Goal: Information Seeking & Learning: Learn about a topic

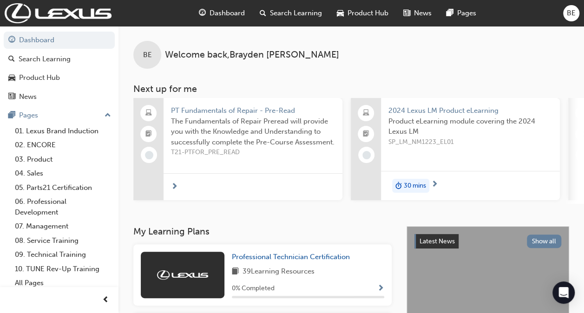
click at [367, 17] on span "Product Hub" at bounding box center [367, 13] width 41 height 11
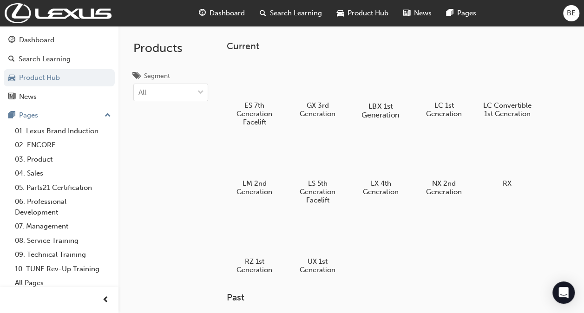
click at [372, 107] on h5 "LBX 1st Generation" at bounding box center [381, 111] width 52 height 18
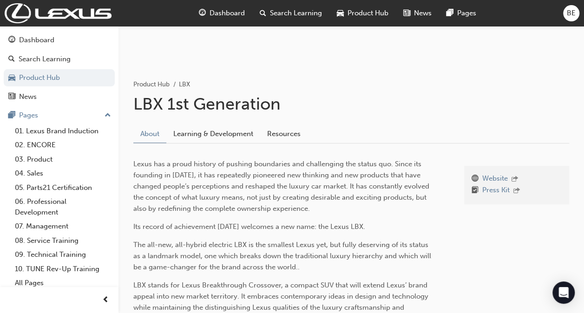
scroll to position [16, 0]
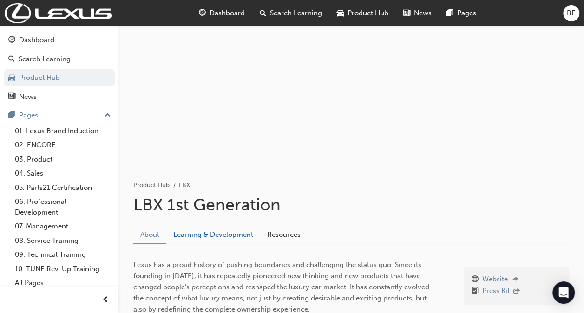
click at [229, 231] on link "Learning & Development" at bounding box center [213, 235] width 94 height 18
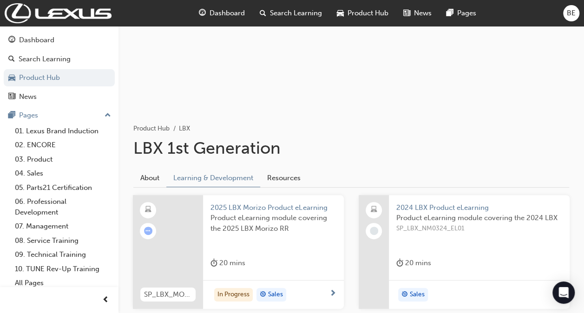
scroll to position [156, 0]
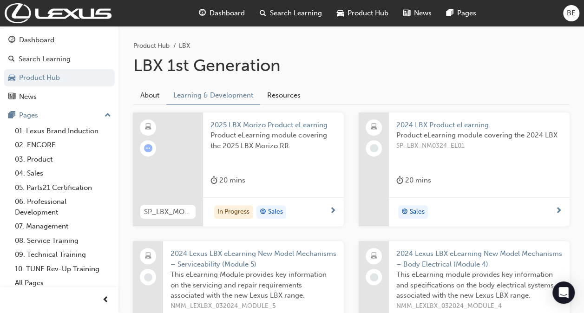
click at [311, 215] on div "In Progress Sales" at bounding box center [269, 212] width 119 height 14
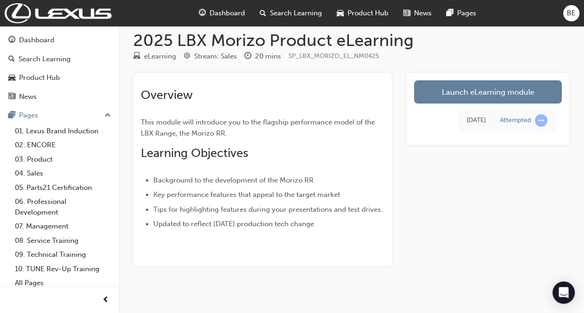
scroll to position [17, 0]
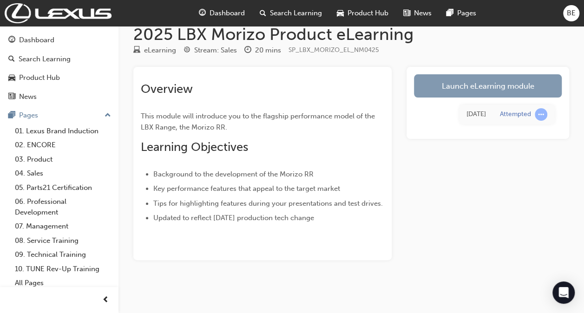
click at [510, 92] on link "Launch eLearning module" at bounding box center [488, 85] width 148 height 23
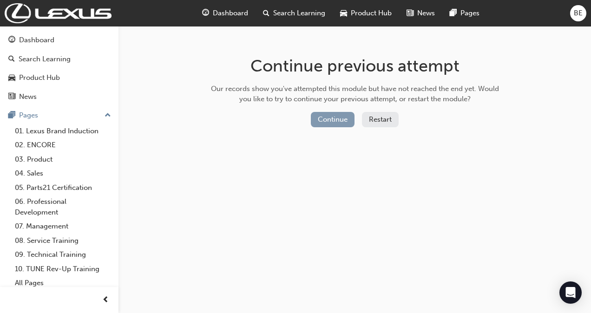
click at [326, 121] on button "Continue" at bounding box center [333, 119] width 44 height 15
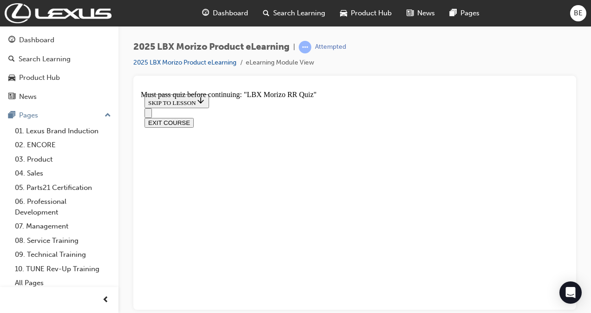
scroll to position [682, 0]
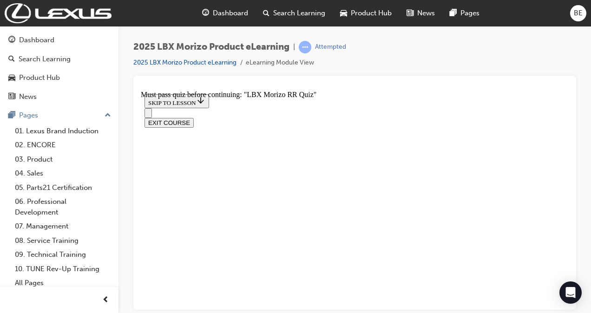
radio input "true"
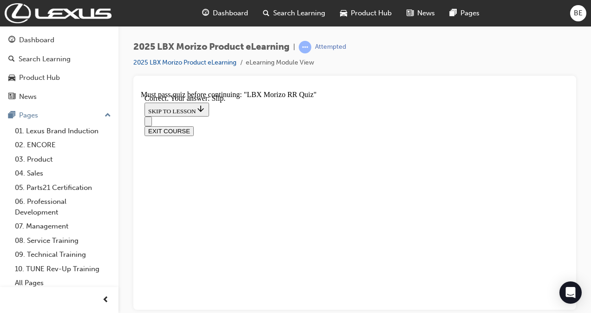
scroll to position [107, 0]
drag, startPoint x: 232, startPoint y: 145, endPoint x: 313, endPoint y: 169, distance: 84.7
drag, startPoint x: 313, startPoint y: 169, endPoint x: 259, endPoint y: 157, distance: 55.0
copy p "What is the power and torque output of the 1.6L 3 cylinder turbo engine found o…"
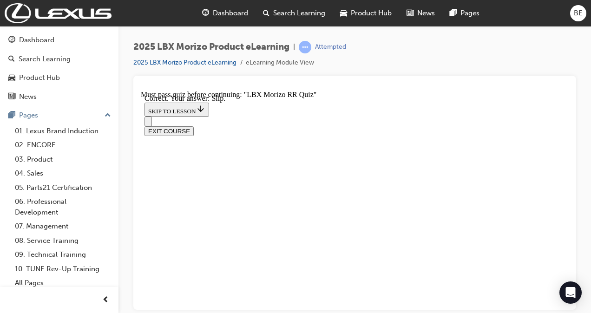
scroll to position [60, 0]
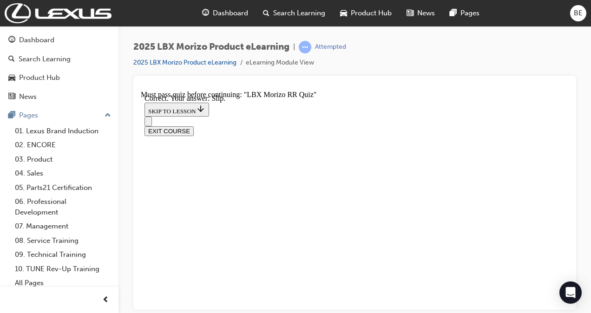
radio input "true"
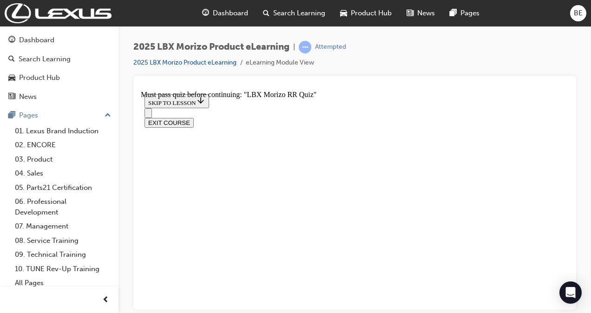
drag, startPoint x: 256, startPoint y: 186, endPoint x: 310, endPoint y: 203, distance: 56.9
drag, startPoint x: 310, startPoint y: 203, endPoint x: 302, endPoint y: 189, distance: 16.0
copy p "When the AWD Switch is set to ' ON ', what torque distribution (front:rear) is …"
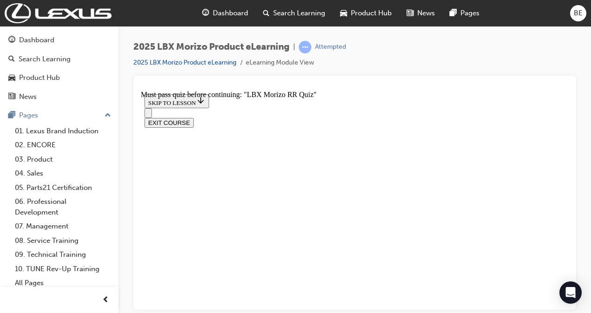
scroll to position [340, 0]
radio input "true"
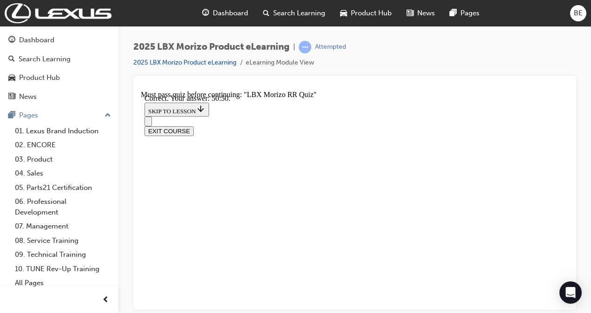
scroll to position [436, 0]
drag, startPoint x: 237, startPoint y: 237, endPoint x: 386, endPoint y: 266, distance: 152.3
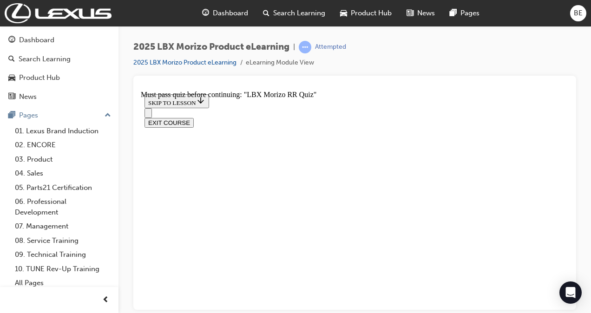
drag, startPoint x: 386, startPoint y: 266, endPoint x: 253, endPoint y: 244, distance: 135.6
drag, startPoint x: 222, startPoint y: 230, endPoint x: 314, endPoint y: 216, distance: 93.2
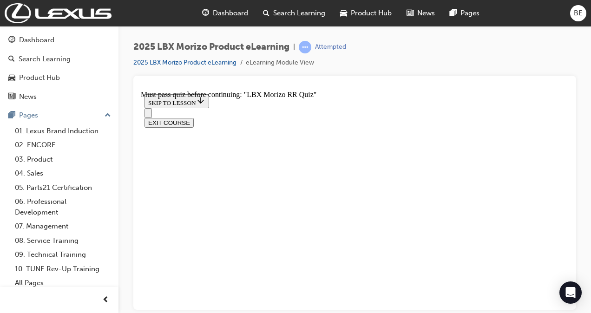
drag, startPoint x: 314, startPoint y: 216, endPoint x: 285, endPoint y: 191, distance: 37.9
copy div "When it comes to the the 8-Speed Direct Shift transmission, which driver input …"
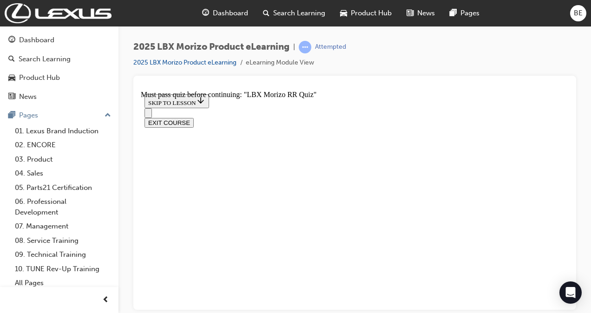
radio input "true"
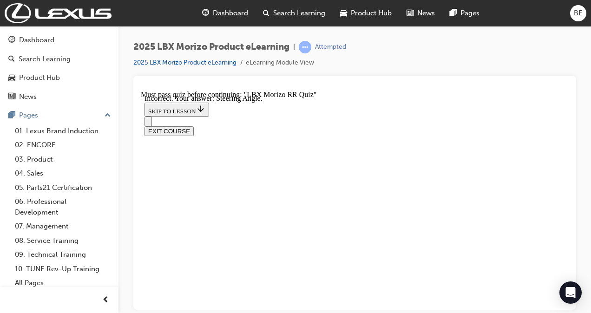
drag, startPoint x: 268, startPoint y: 242, endPoint x: 281, endPoint y: 261, distance: 22.7
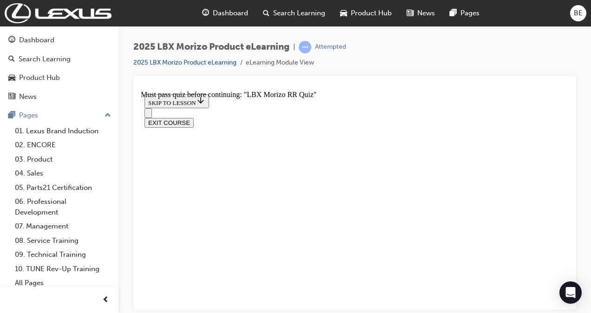
radio input "true"
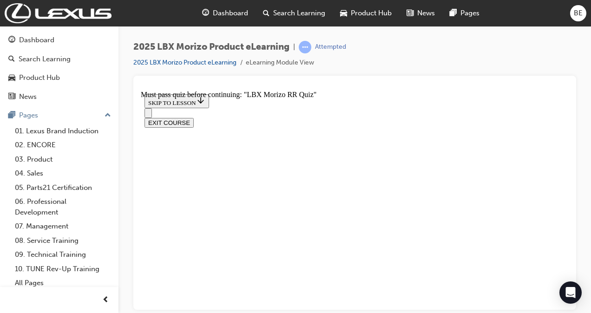
radio input "true"
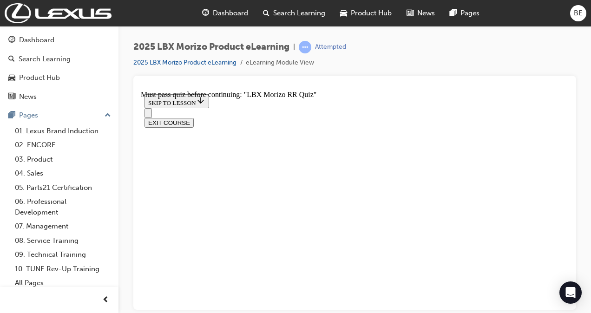
scroll to position [246, 0]
radio input "true"
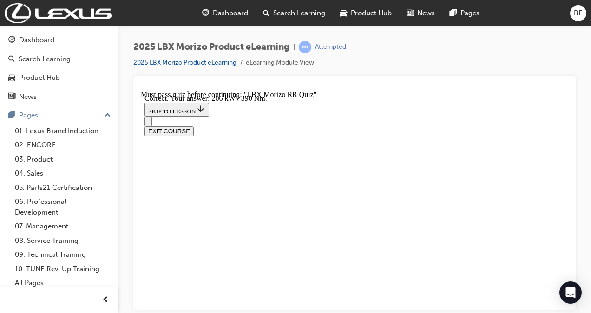
radio input "true"
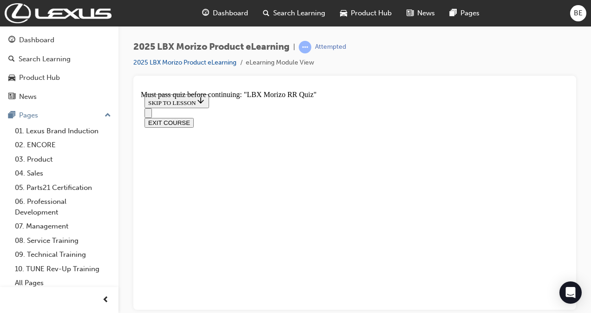
scroll to position [59, 0]
radio input "true"
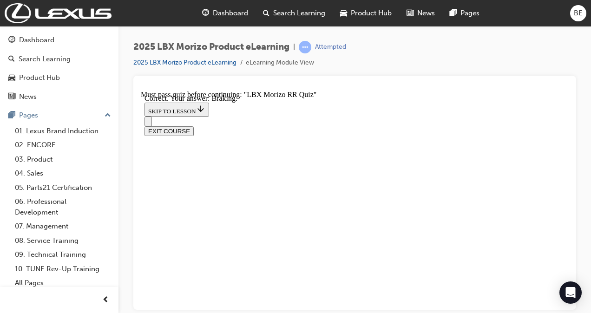
scroll to position [261, 0]
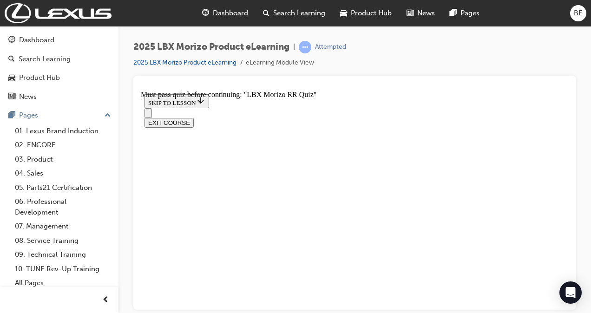
radio input "true"
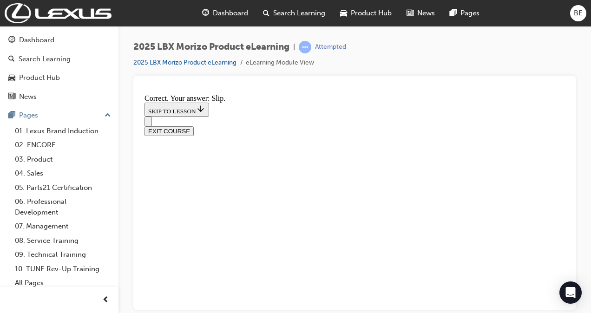
scroll to position [415, 0]
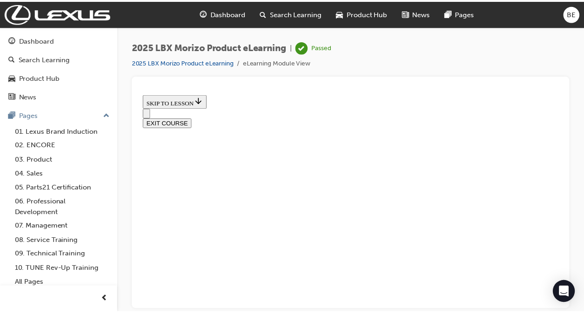
scroll to position [402, 0]
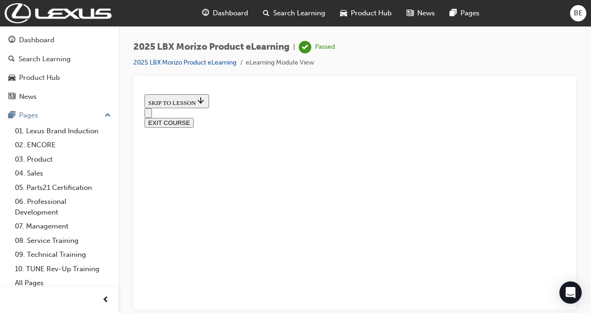
click at [372, 12] on span "Product Hub" at bounding box center [371, 13] width 41 height 11
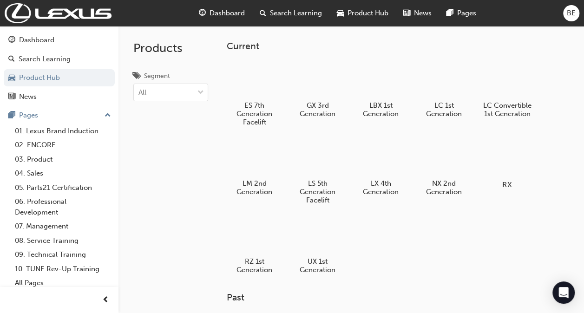
click at [506, 157] on div at bounding box center [507, 157] width 52 height 37
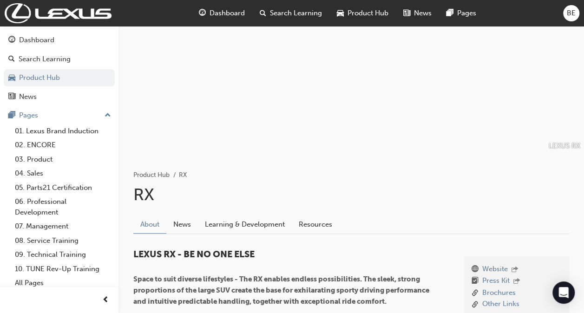
scroll to position [46, 0]
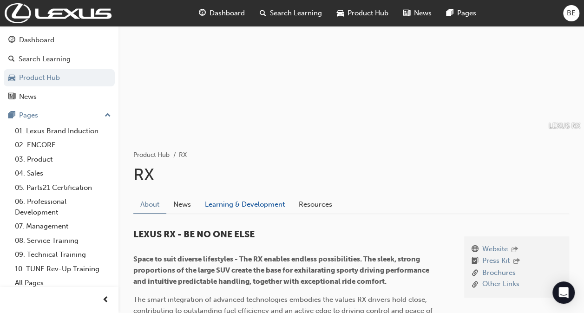
click at [244, 196] on link "Learning & Development" at bounding box center [245, 205] width 94 height 18
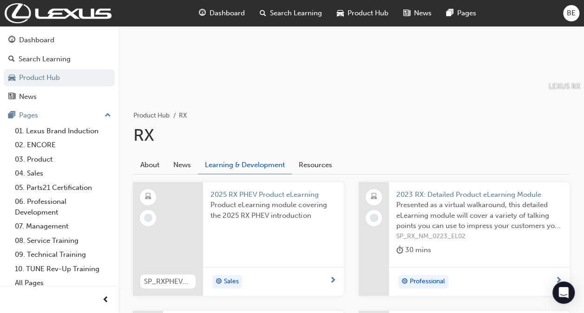
scroll to position [93, 0]
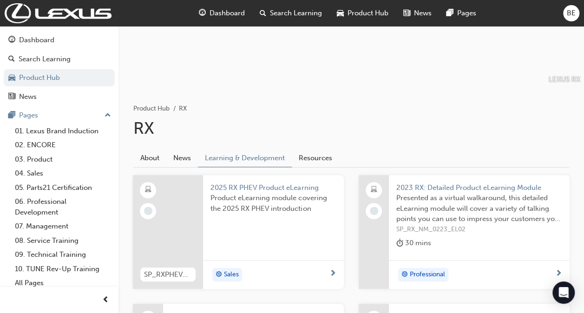
click at [268, 275] on div "Sales" at bounding box center [269, 275] width 119 height 14
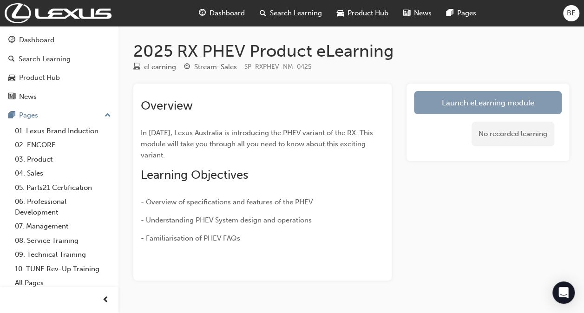
click at [507, 107] on link "Launch eLearning module" at bounding box center [488, 102] width 148 height 23
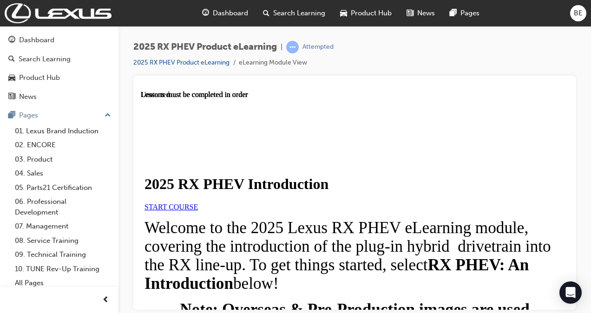
click at [198, 210] on span "START COURSE" at bounding box center [170, 207] width 53 height 8
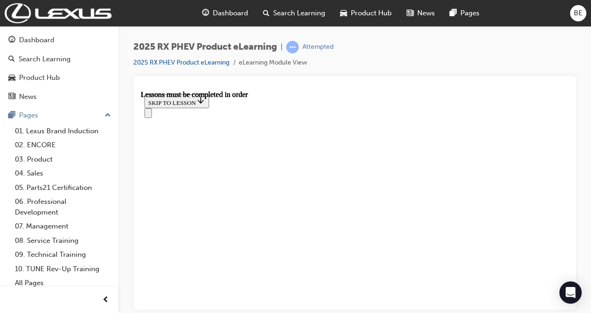
scroll to position [726, 0]
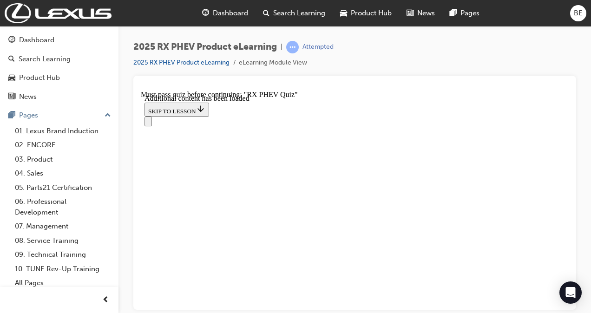
scroll to position [642, 0]
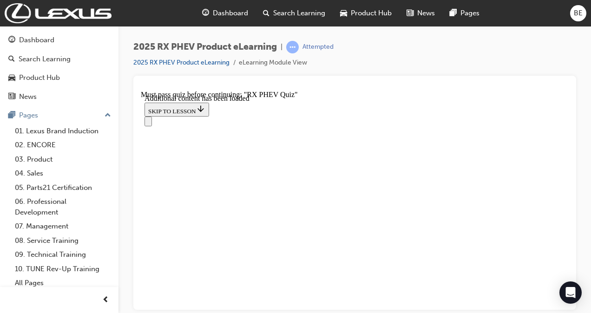
radio input "true"
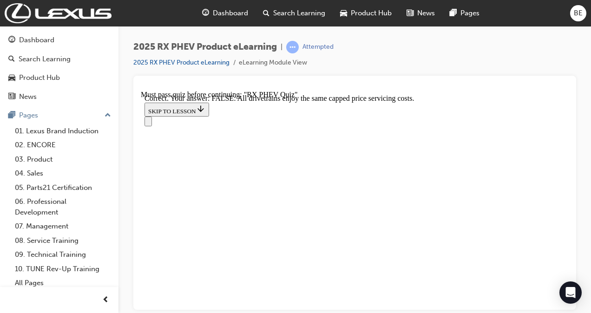
drag, startPoint x: 223, startPoint y: 210, endPoint x: 383, endPoint y: 212, distance: 159.3
drag, startPoint x: 383, startPoint y: 212, endPoint x: 369, endPoint y: 215, distance: 14.2
drag, startPoint x: 369, startPoint y: 215, endPoint x: 283, endPoint y: 127, distance: 122.2
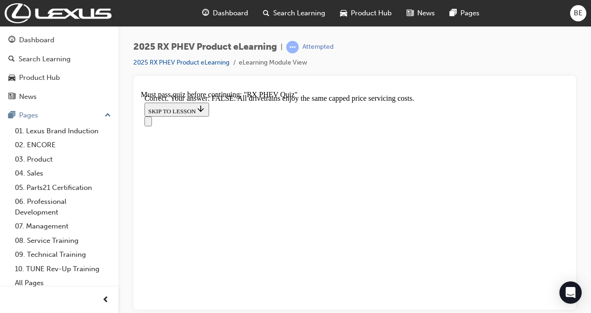
drag, startPoint x: 220, startPoint y: 228, endPoint x: 382, endPoint y: 239, distance: 162.0
drag, startPoint x: 208, startPoint y: 191, endPoint x: 229, endPoint y: 204, distance: 24.0
drag, startPoint x: 221, startPoint y: 206, endPoint x: 389, endPoint y: 205, distance: 168.2
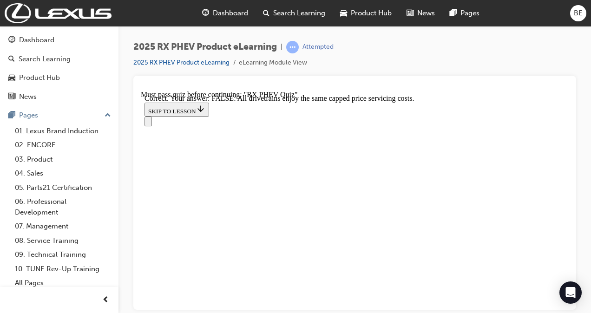
radio input "true"
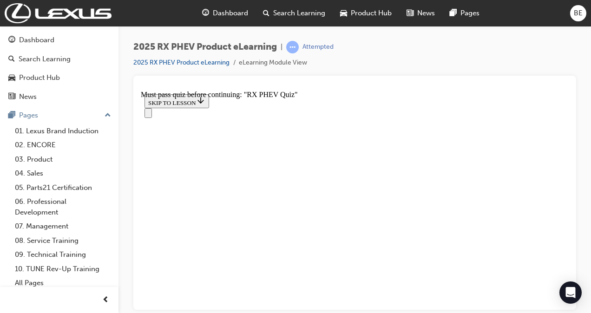
scroll to position [149, 0]
radio input "true"
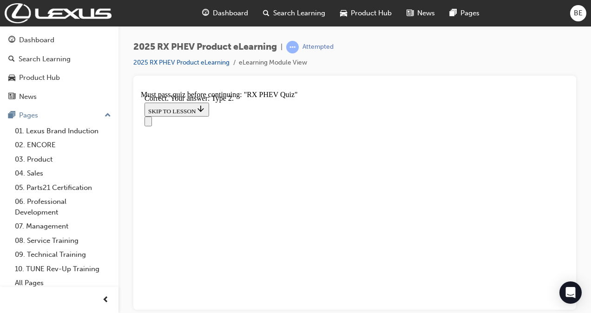
radio input "true"
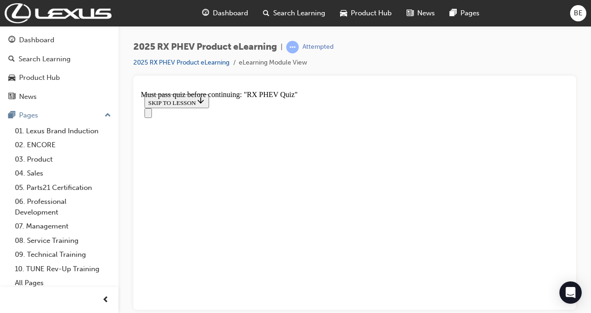
scroll to position [149, 0]
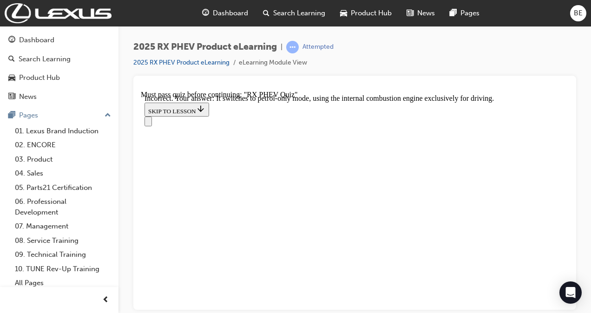
scroll to position [133, 0]
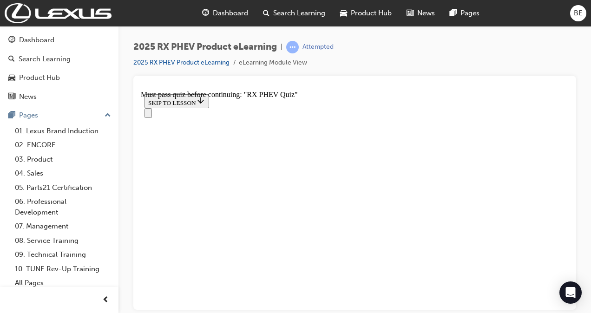
scroll to position [149, 0]
radio input "true"
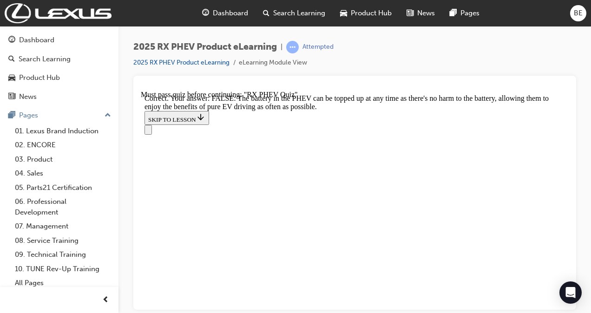
scroll to position [251, 0]
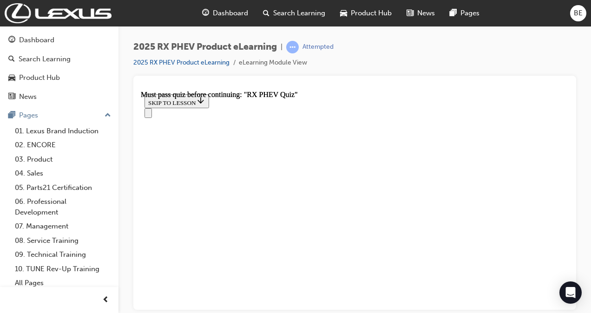
scroll to position [292, 0]
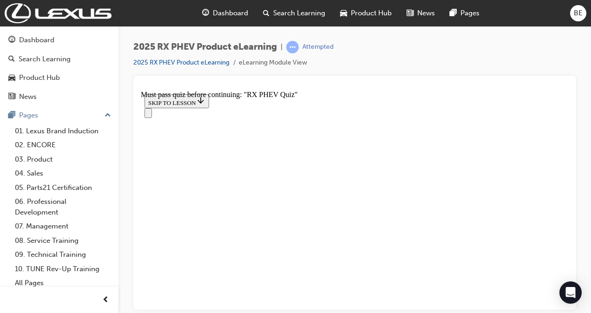
scroll to position [190, 0]
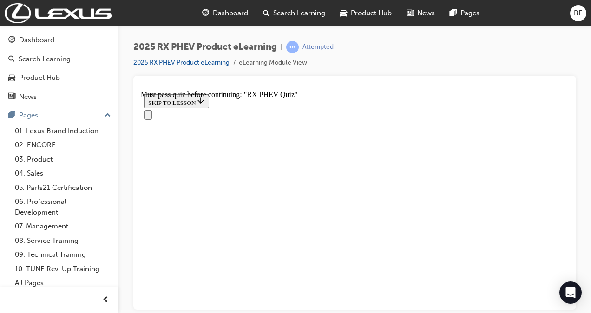
scroll to position [98, 0]
radio input "true"
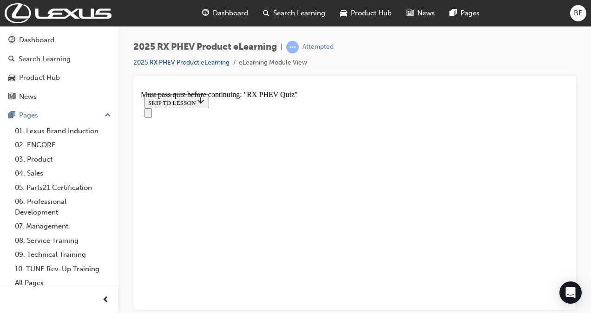
radio input "true"
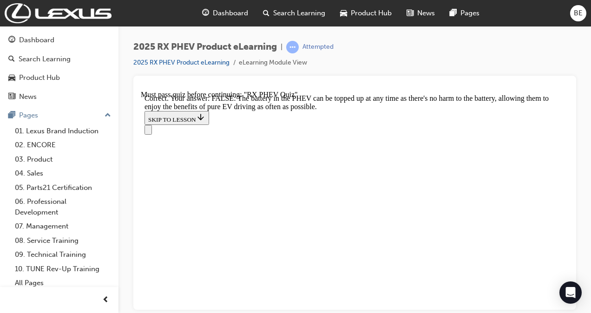
radio input "true"
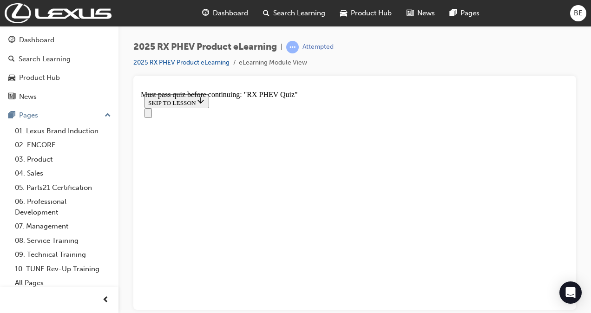
scroll to position [149, 0]
radio input "true"
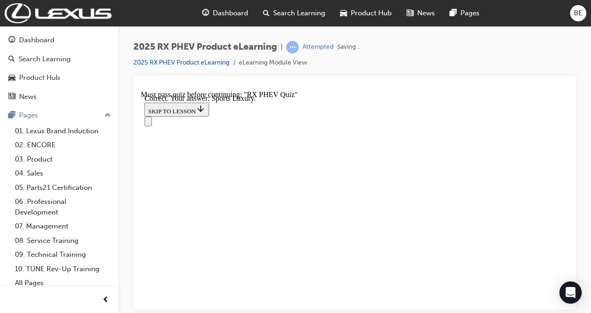
scroll to position [282, 0]
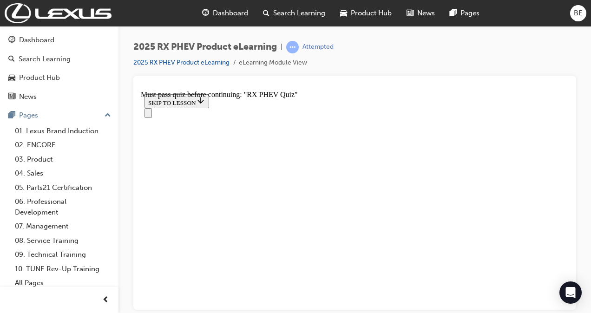
radio input "true"
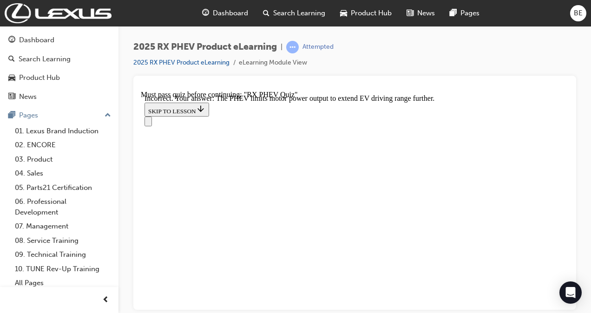
scroll to position [179, 0]
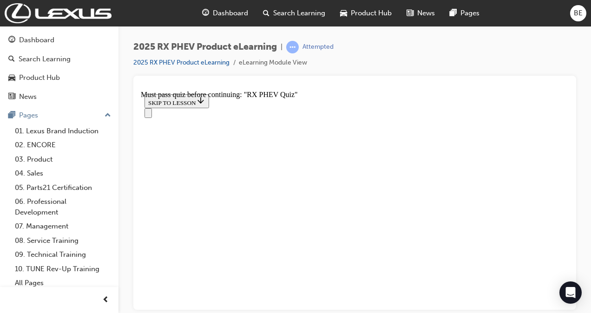
scroll to position [149, 0]
radio input "true"
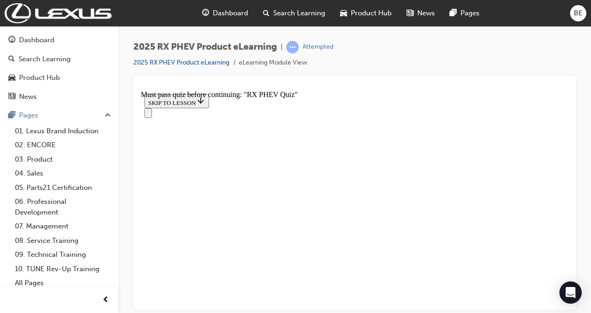
radio input "true"
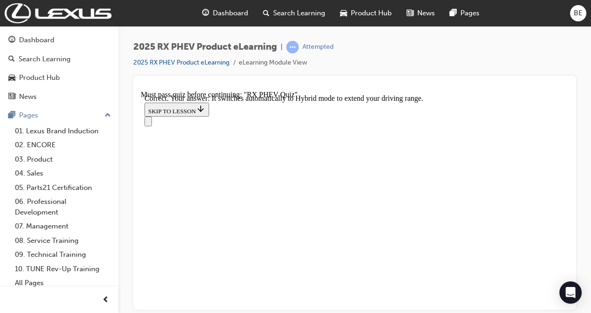
scroll to position [86, 0]
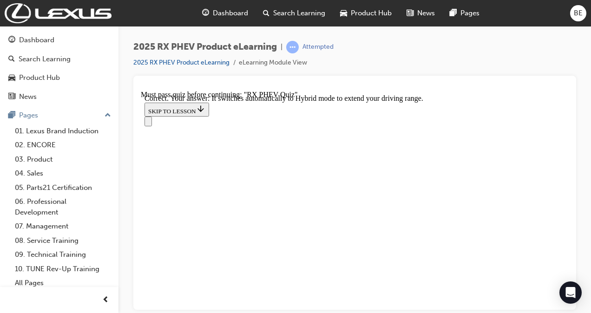
radio input "true"
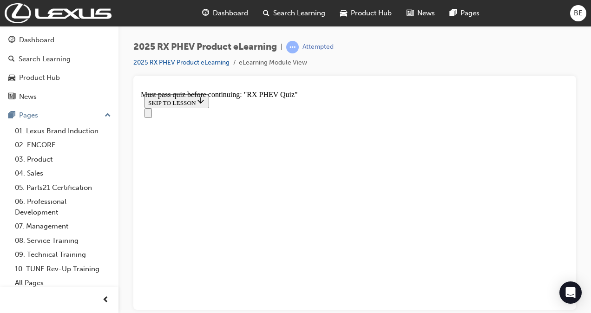
scroll to position [149, 0]
radio input "true"
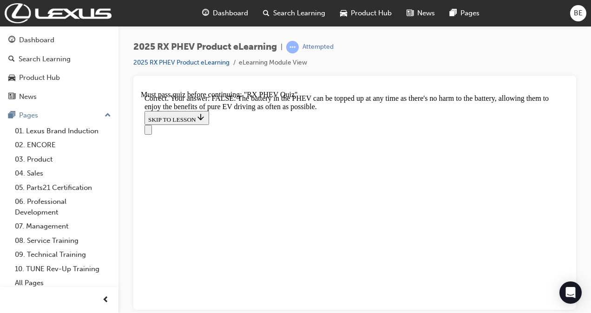
scroll to position [251, 0]
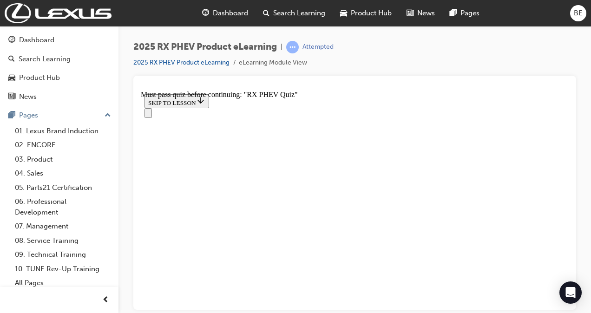
scroll to position [102, 0]
radio input "true"
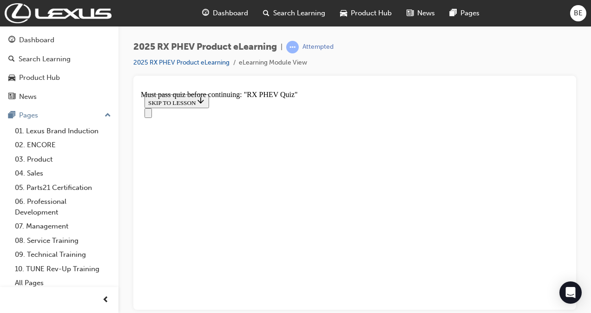
scroll to position [103, 0]
radio input "true"
drag, startPoint x: 347, startPoint y: 288, endPoint x: 350, endPoint y: 282, distance: 7.1
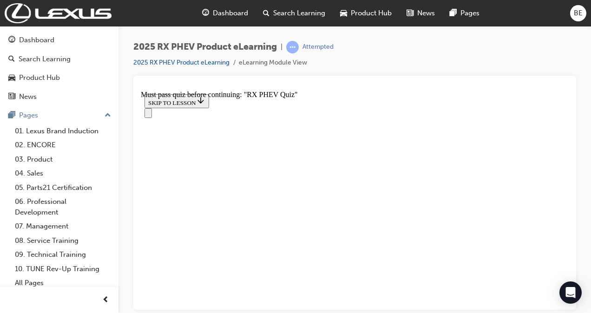
drag, startPoint x: 361, startPoint y: 288, endPoint x: 361, endPoint y: 270, distance: 18.6
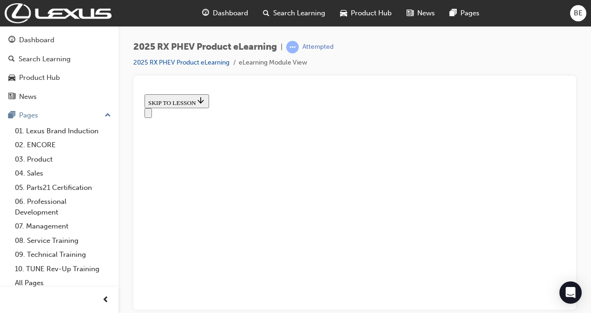
scroll to position [402, 0]
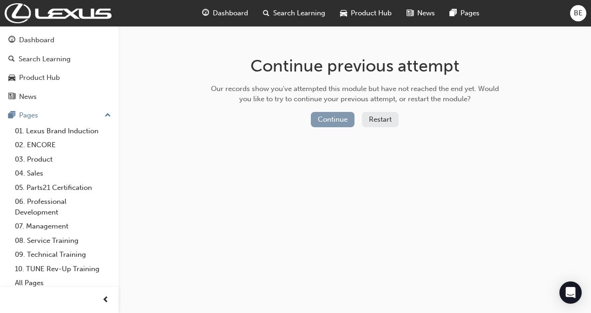
click at [322, 115] on button "Continue" at bounding box center [333, 119] width 44 height 15
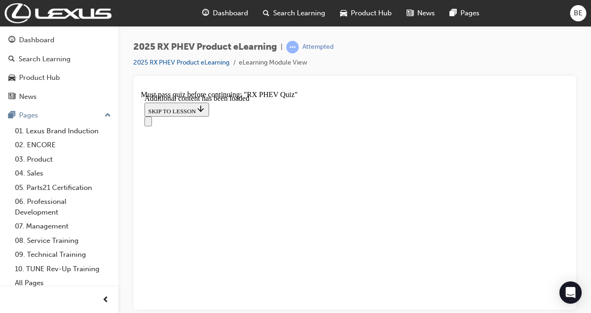
drag, startPoint x: 352, startPoint y: 297, endPoint x: 352, endPoint y: 292, distance: 5.1
drag, startPoint x: 375, startPoint y: 292, endPoint x: 378, endPoint y: 279, distance: 13.9
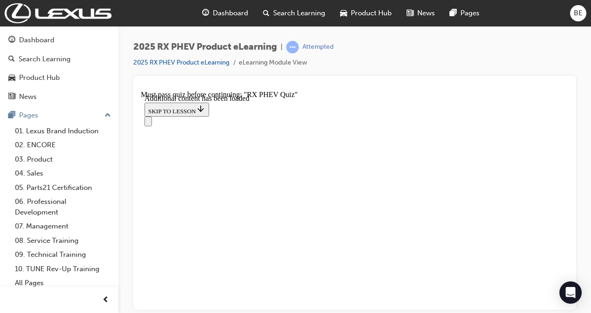
scroll to position [729, 0]
